Goal: Task Accomplishment & Management: Complete application form

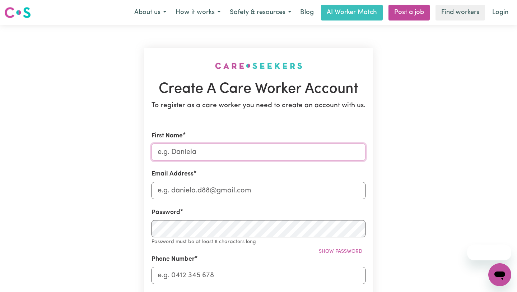
click at [225, 152] on input "First Name" at bounding box center [259, 151] width 214 height 17
type input "[PERSON_NAME]"
click at [218, 187] on input "Email Address" at bounding box center [259, 190] width 214 height 17
type input "[EMAIL_ADDRESS][DOMAIN_NAME]"
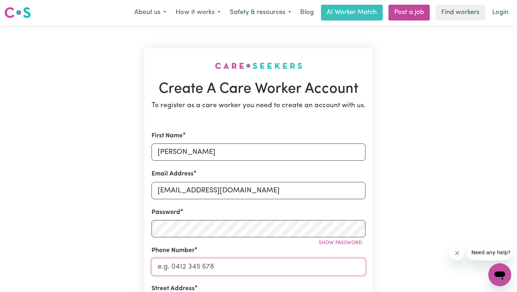
click at [211, 269] on input "Phone Number" at bounding box center [259, 266] width 214 height 17
type input "0432722159"
click at [137, 245] on div "Create A Care Worker Account To register as a care worker you need to create an…" at bounding box center [259, 283] width 474 height 516
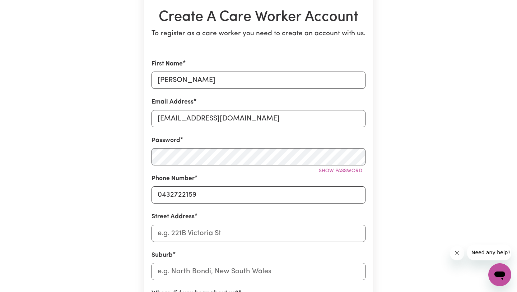
scroll to position [79, 0]
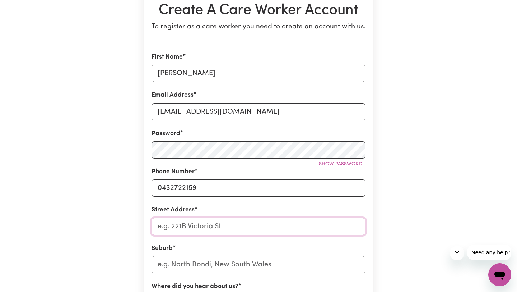
click at [182, 227] on input "Street Address" at bounding box center [259, 226] width 214 height 17
type input "[STREET_ADDRESS]"
click at [222, 246] on div "Suburb" at bounding box center [259, 258] width 214 height 29
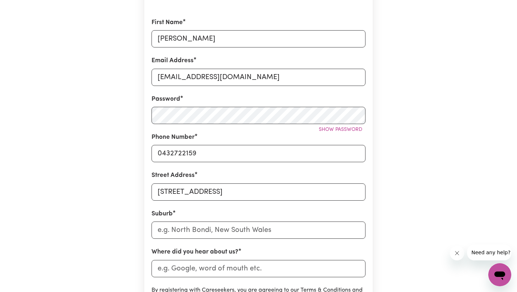
scroll to position [116, 0]
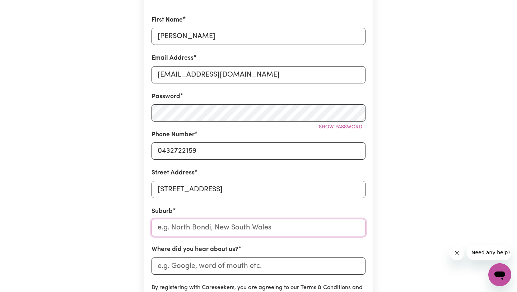
click at [226, 227] on input "text" at bounding box center [259, 227] width 214 height 17
type input "[PERSON_NAME]"
type input "CarrABIN, [GEOGRAPHIC_DATA], 6423"
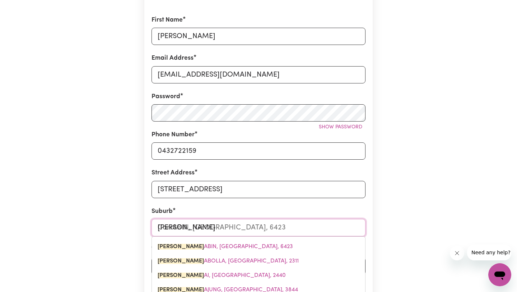
type input "Carru"
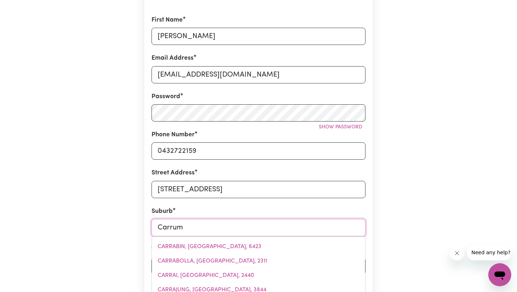
type input "Carrum"
type input "[GEOGRAPHIC_DATA][PERSON_NAME]"
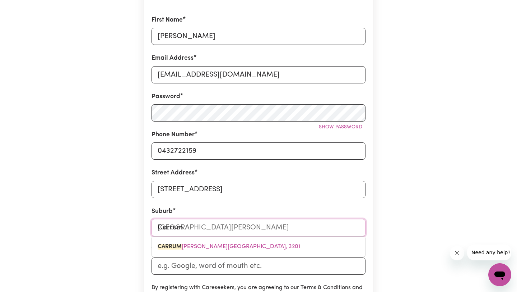
type input "Carrum D"
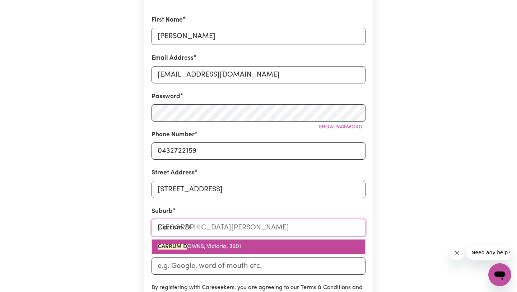
click at [230, 244] on span "CARRUM D OWNS, [GEOGRAPHIC_DATA], 3201" at bounding box center [199, 247] width 83 height 6
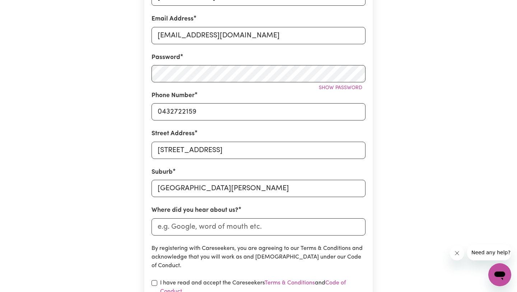
scroll to position [156, 0]
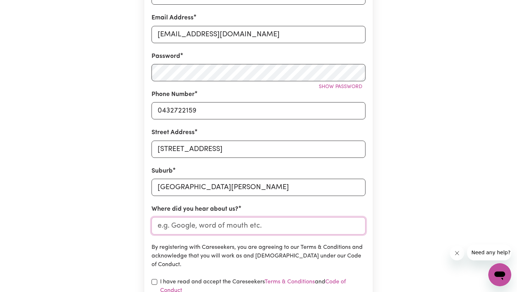
click at [233, 230] on input "Where did you hear about us?" at bounding box center [259, 225] width 214 height 17
type input "Indeed"
click at [233, 243] on p "By registering with Careseekers, you are agreeing to our Terms & Conditions and…" at bounding box center [259, 256] width 214 height 26
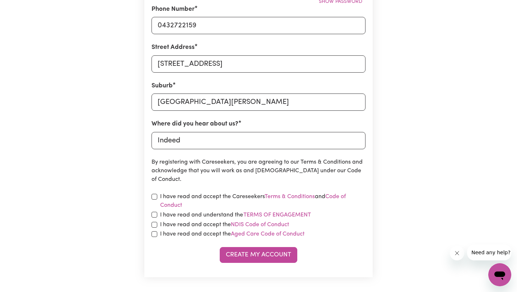
scroll to position [242, 0]
click at [154, 195] on input "checkbox" at bounding box center [155, 196] width 6 height 6
checkbox input "true"
click at [154, 214] on input "checkbox" at bounding box center [155, 214] width 6 height 6
checkbox input "true"
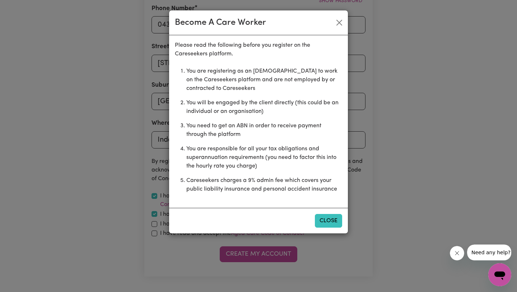
click at [320, 221] on button "Close" at bounding box center [328, 221] width 27 height 14
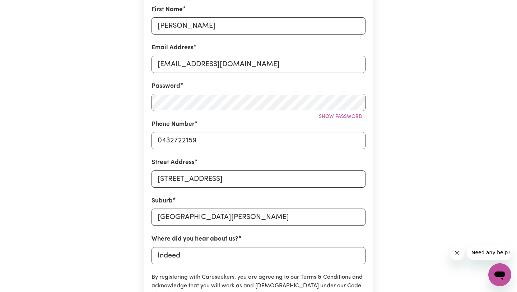
scroll to position [0, 0]
